Goal: Information Seeking & Learning: Learn about a topic

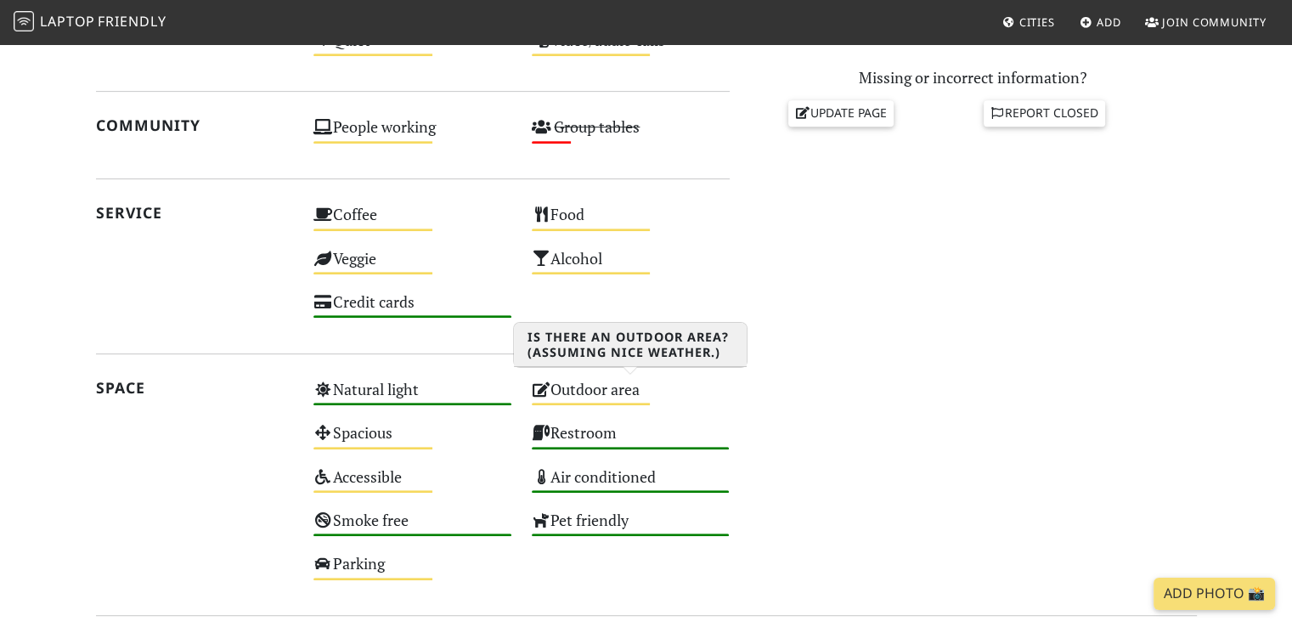
scroll to position [977, 0]
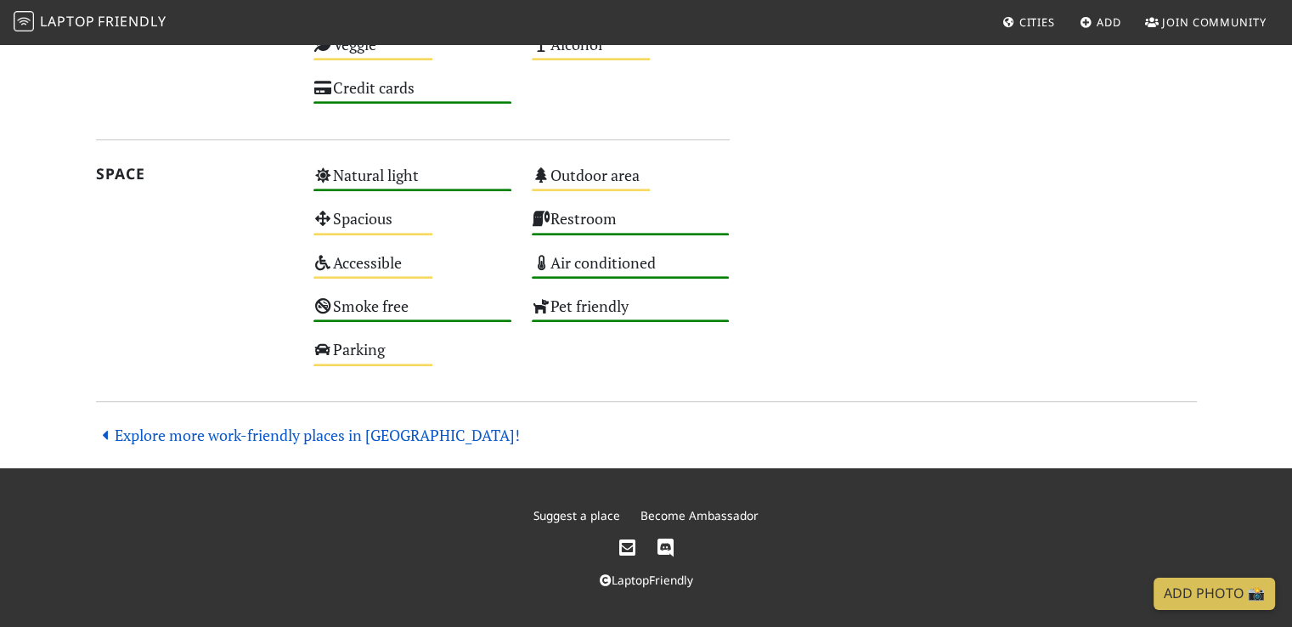
click at [376, 436] on link "Explore more work-friendly places in [GEOGRAPHIC_DATA]!" at bounding box center [308, 435] width 425 height 20
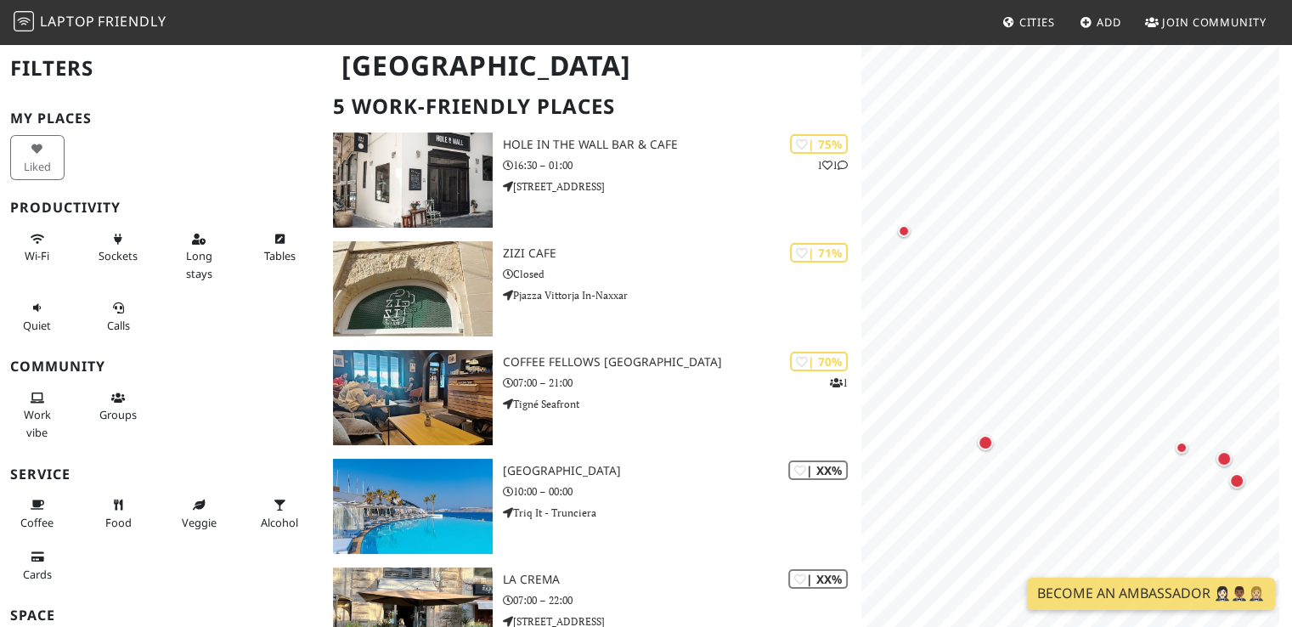
scroll to position [254, 0]
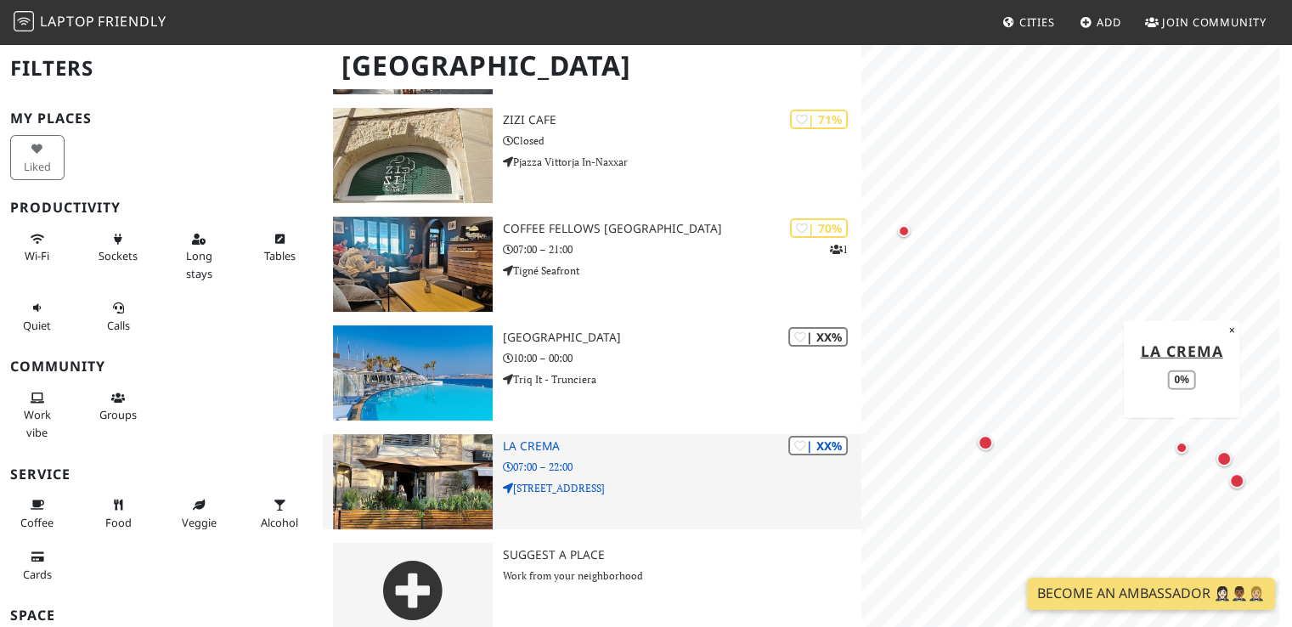
click at [418, 442] on img at bounding box center [412, 481] width 159 height 95
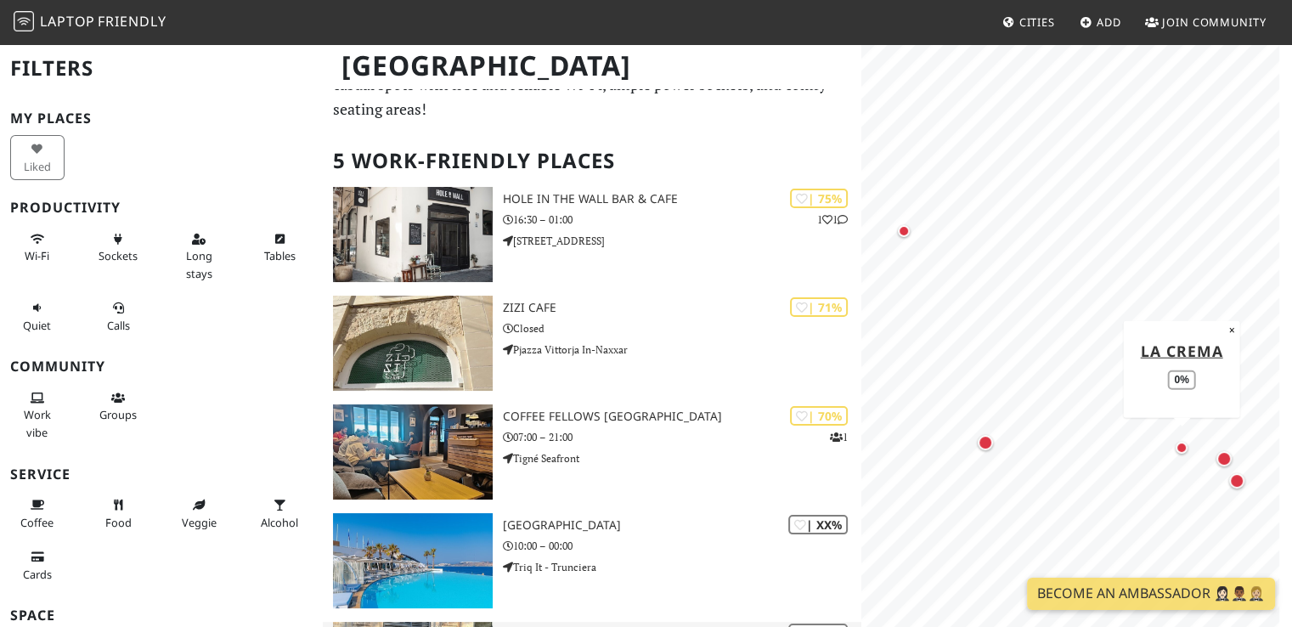
scroll to position [67, 0]
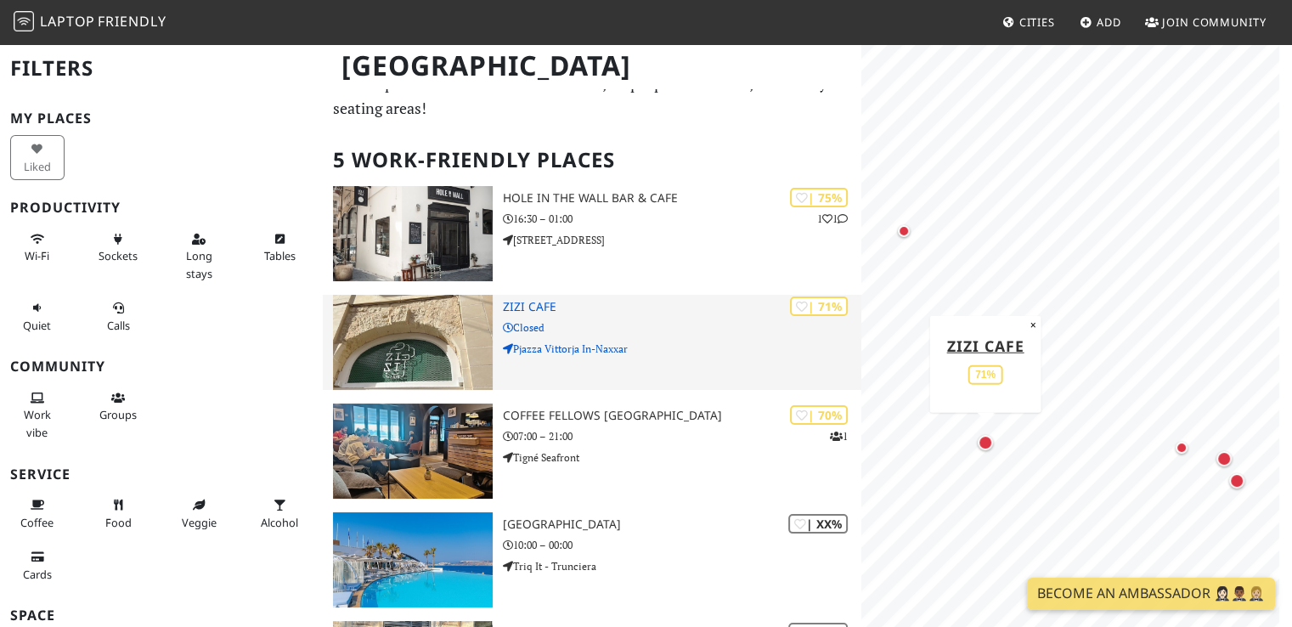
click at [438, 319] on img at bounding box center [412, 342] width 159 height 95
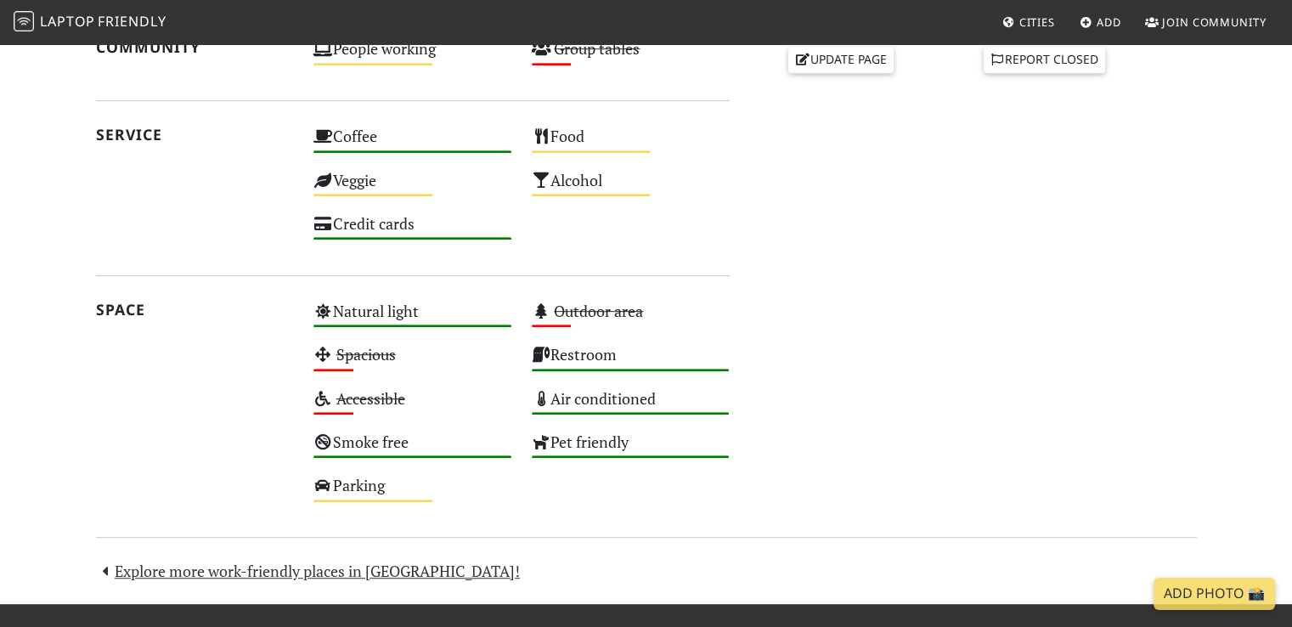
scroll to position [842, 0]
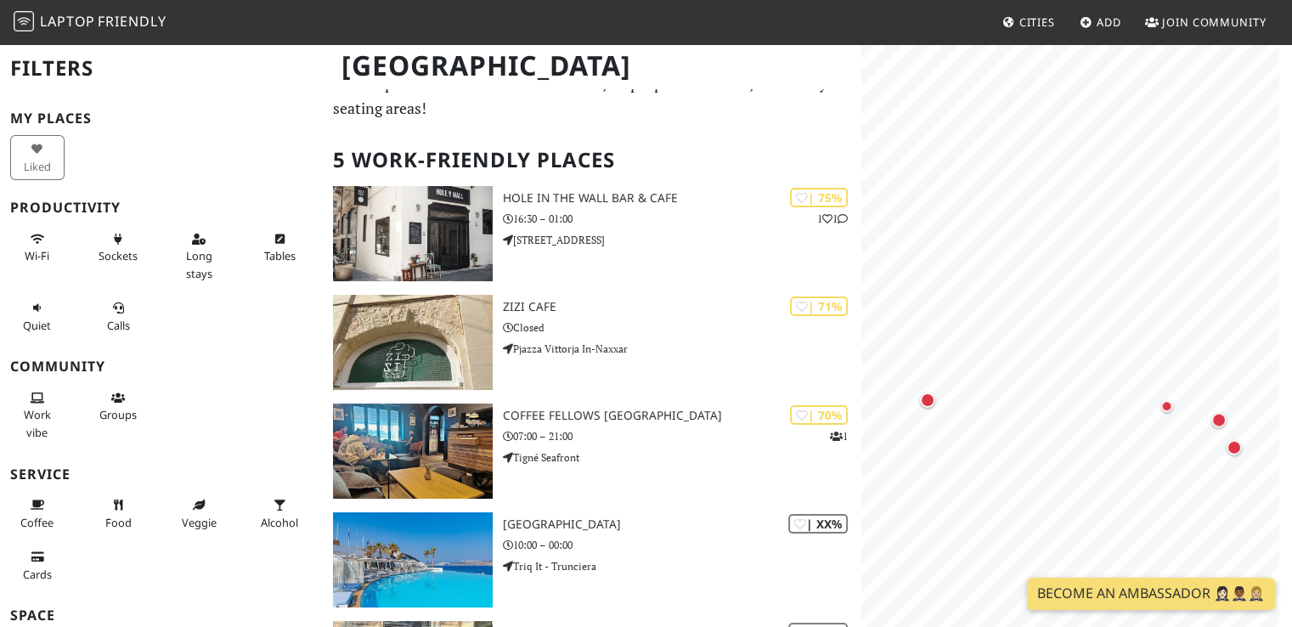
scroll to position [67, 0]
